Goal: Check status: Check status

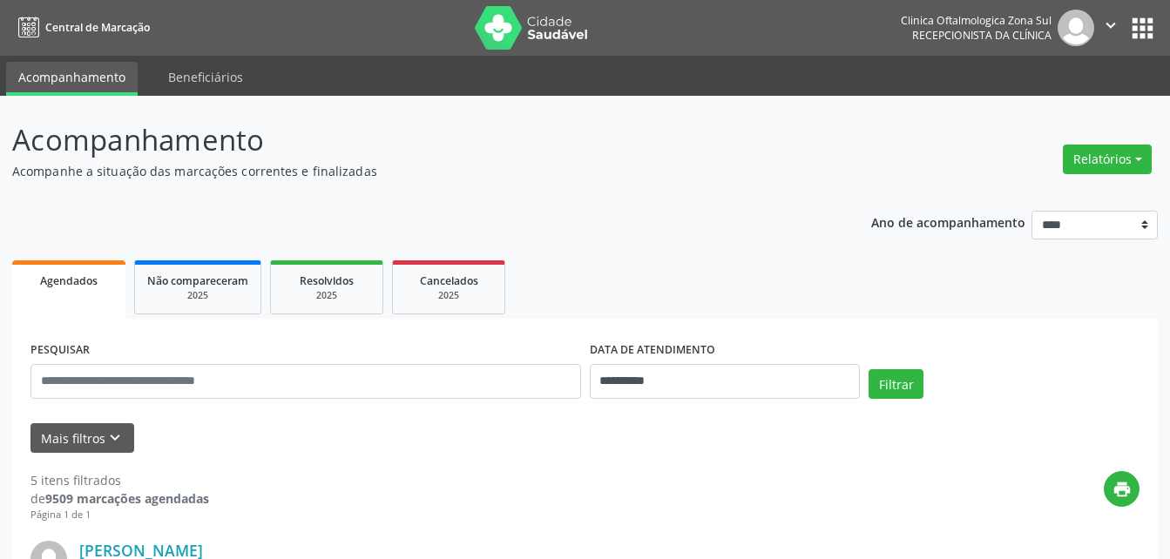
select select "*"
drag, startPoint x: 0, startPoint y: 0, endPoint x: 674, endPoint y: 377, distance: 772.8
click at [674, 377] on input "**********" at bounding box center [725, 381] width 271 height 35
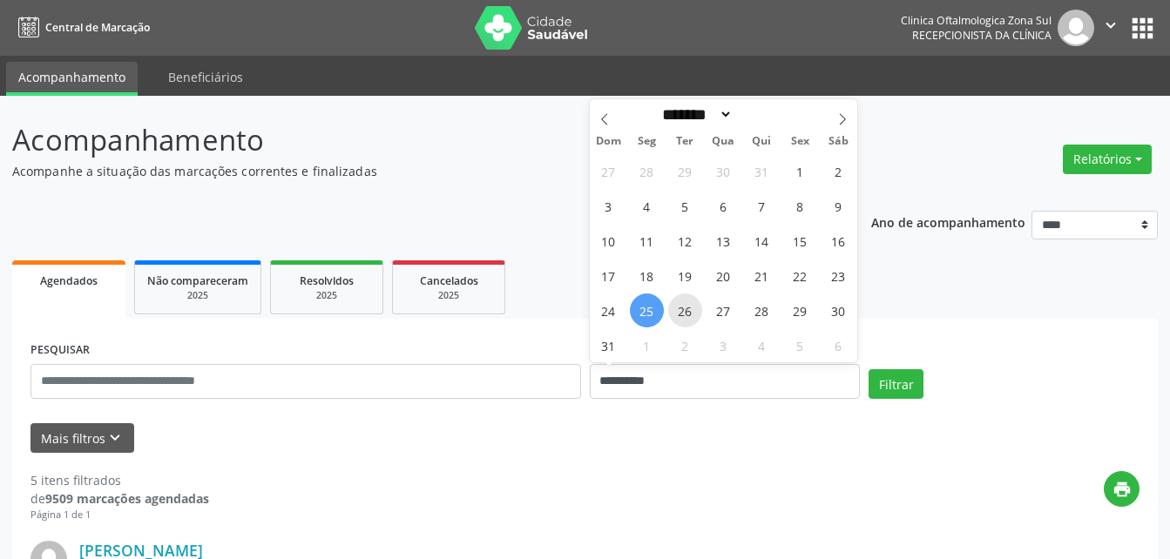
click at [688, 315] on span "26" at bounding box center [685, 311] width 34 height 34
type input "**********"
click at [688, 315] on span "26" at bounding box center [685, 311] width 34 height 34
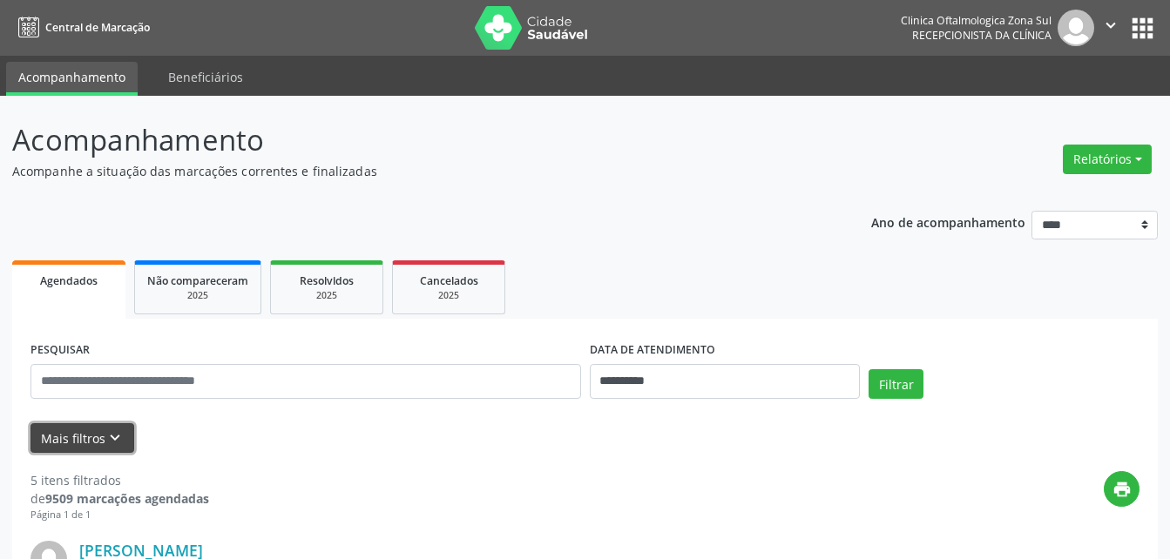
click at [89, 437] on button "Mais filtros keyboard_arrow_down" at bounding box center [82, 438] width 104 height 30
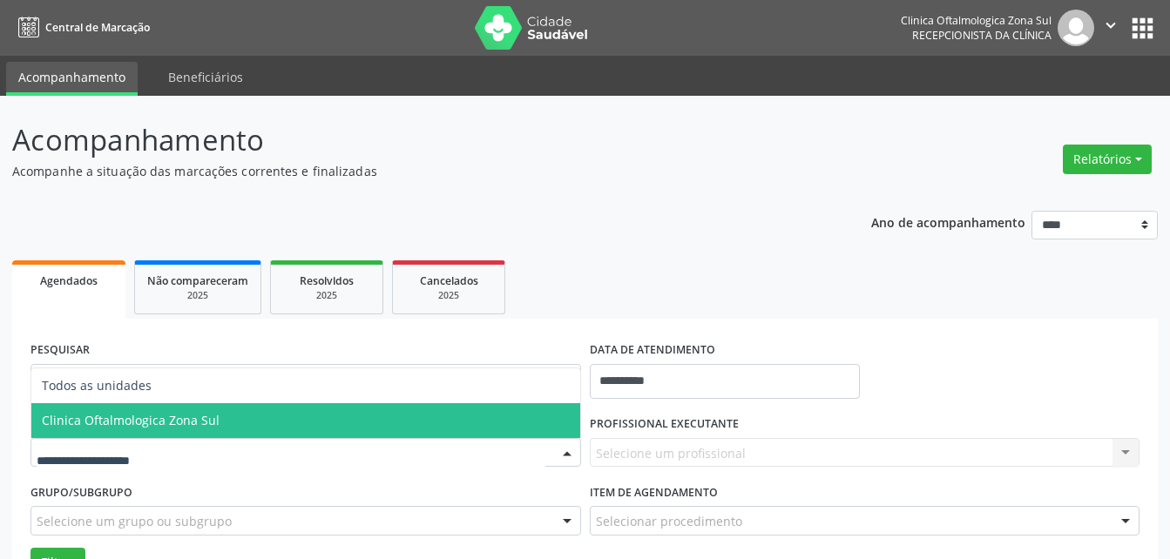
click at [125, 424] on span "Clinica Oftalmologica Zona Sul" at bounding box center [131, 420] width 178 height 17
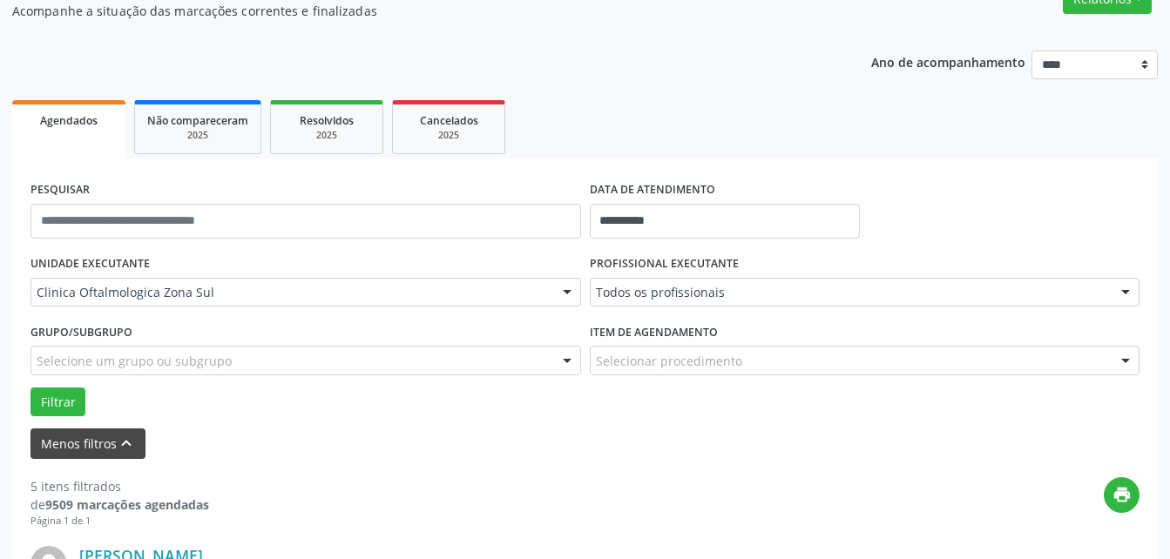
scroll to position [174, 0]
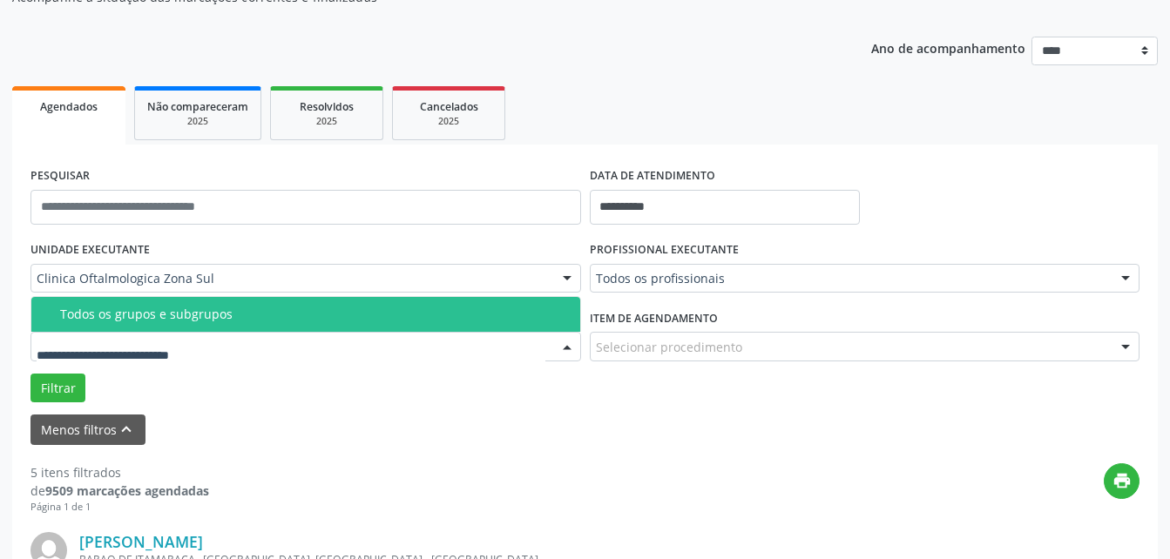
click at [101, 308] on div "Todos os grupos e subgrupos" at bounding box center [315, 315] width 510 height 14
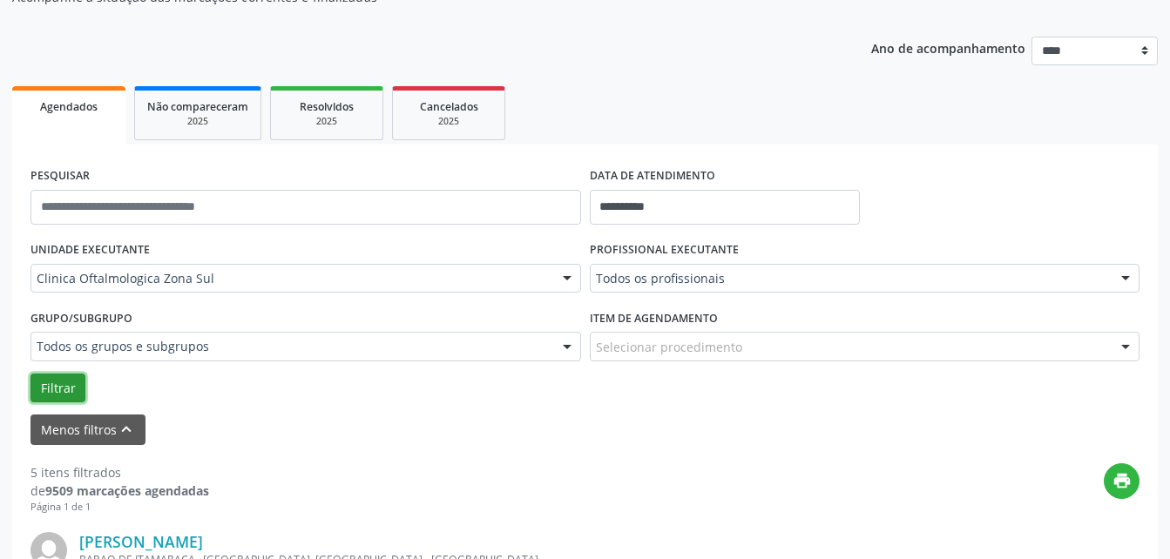
click at [48, 391] on button "Filtrar" at bounding box center [57, 389] width 55 height 30
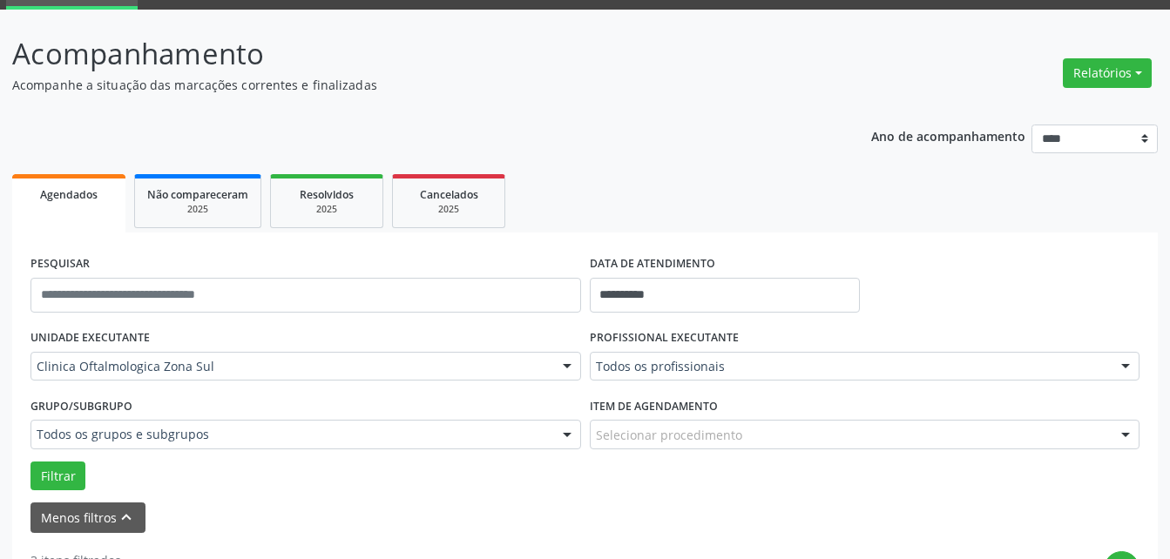
scroll to position [0, 0]
